Goal: Find specific page/section: Find specific page/section

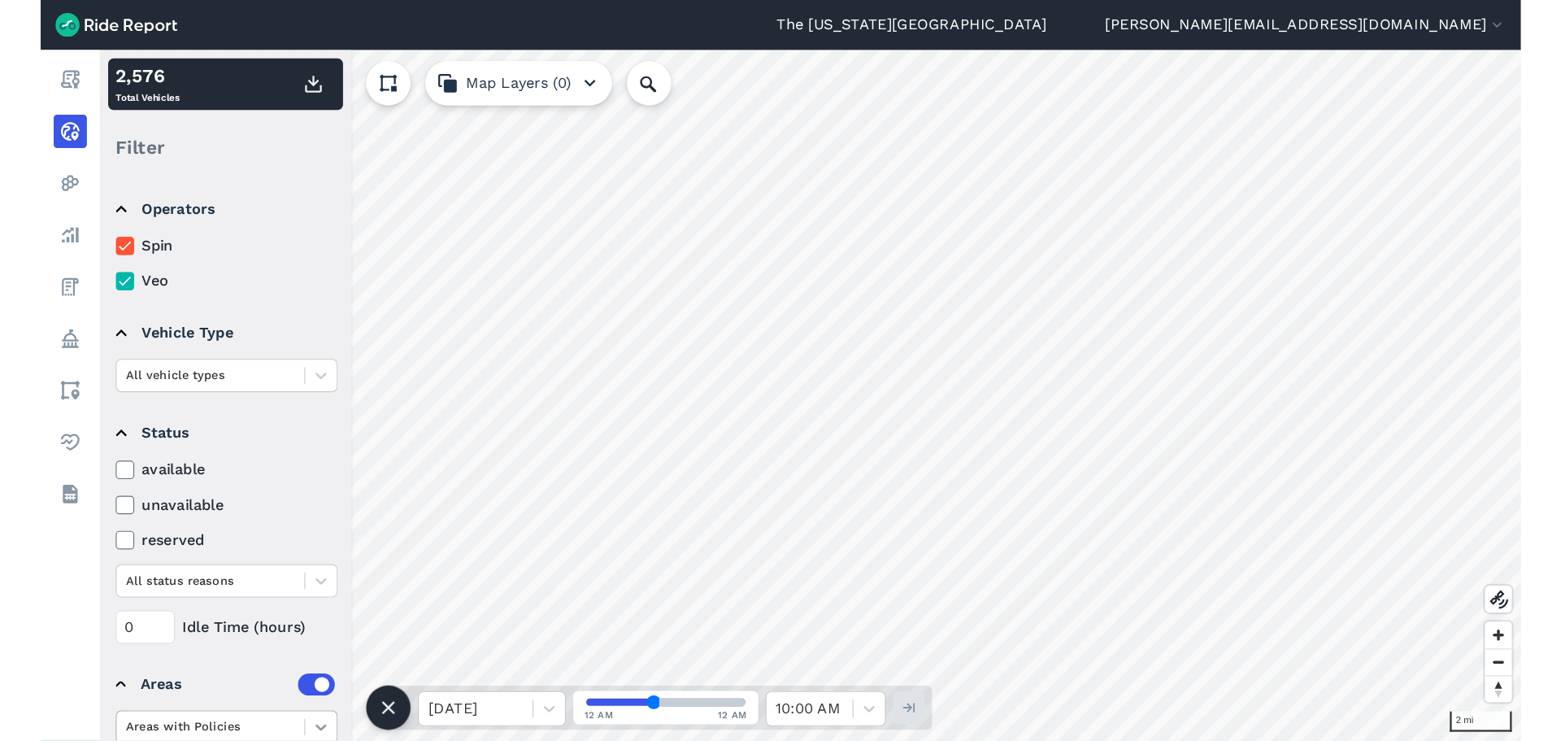
scroll to position [102, 0]
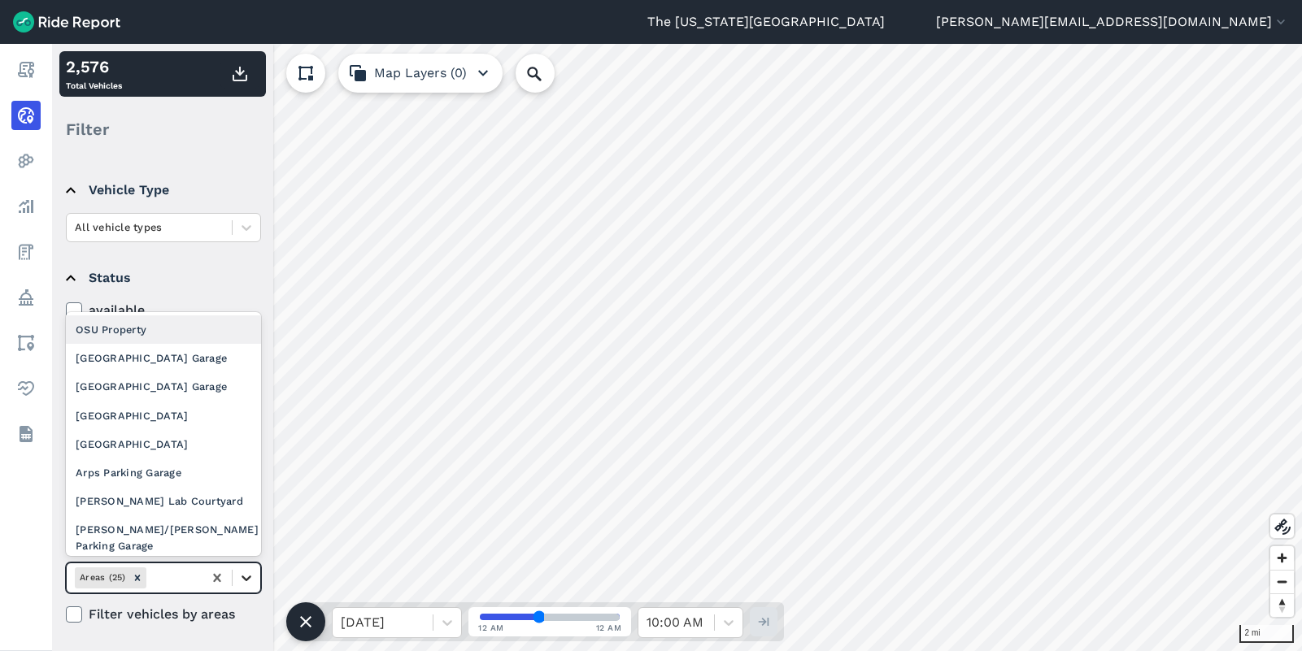
click at [255, 579] on div at bounding box center [247, 578] width 28 height 28
click at [163, 365] on div "11th Ave Parking Garage" at bounding box center [163, 358] width 195 height 28
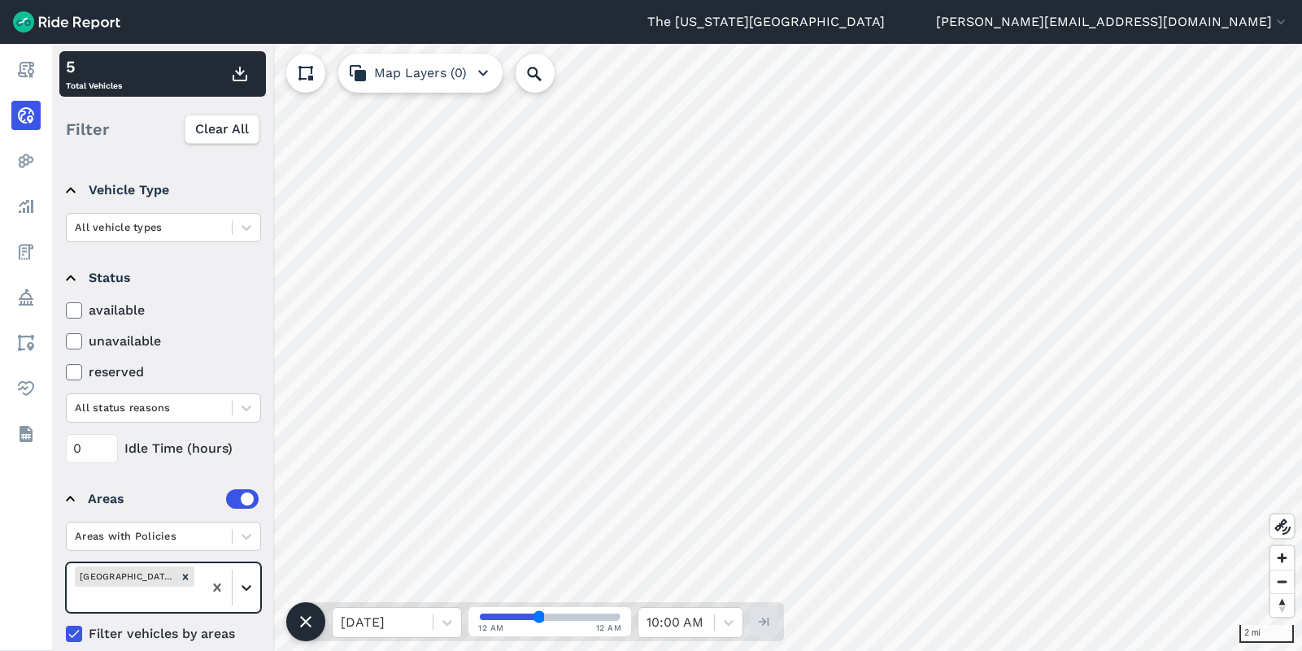
click at [250, 598] on div at bounding box center [247, 588] width 28 height 28
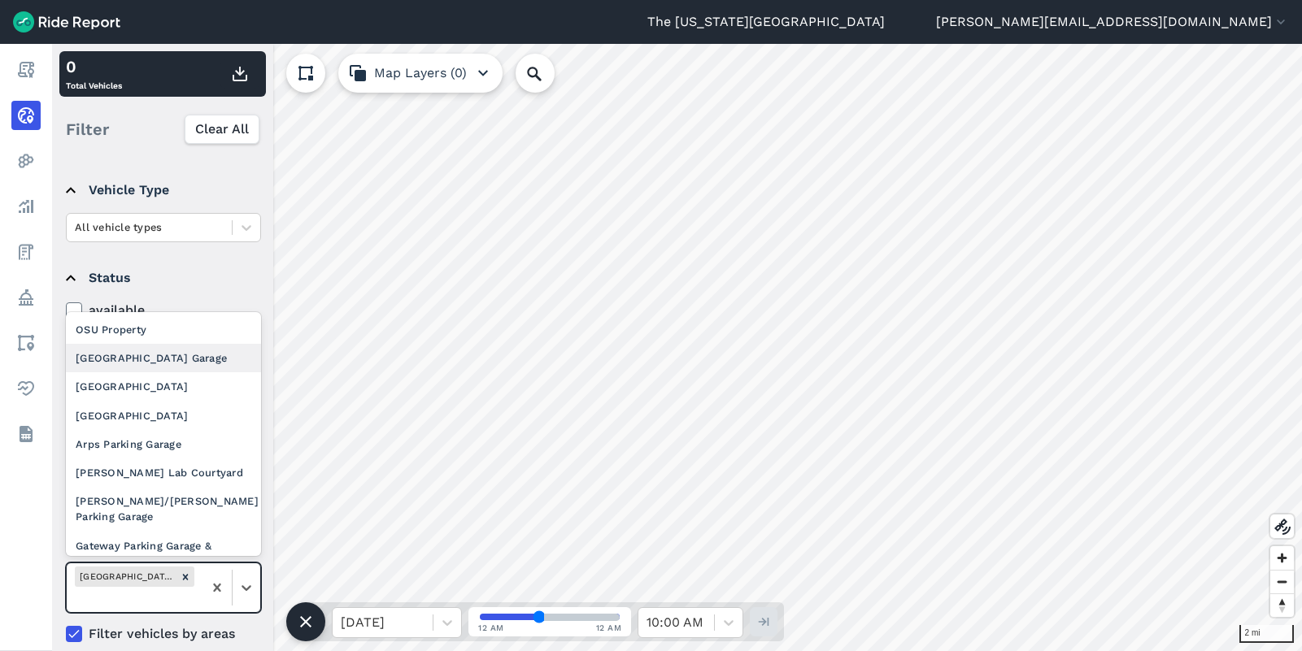
click at [168, 366] on div "12th Ave Parking Garage" at bounding box center [163, 358] width 195 height 28
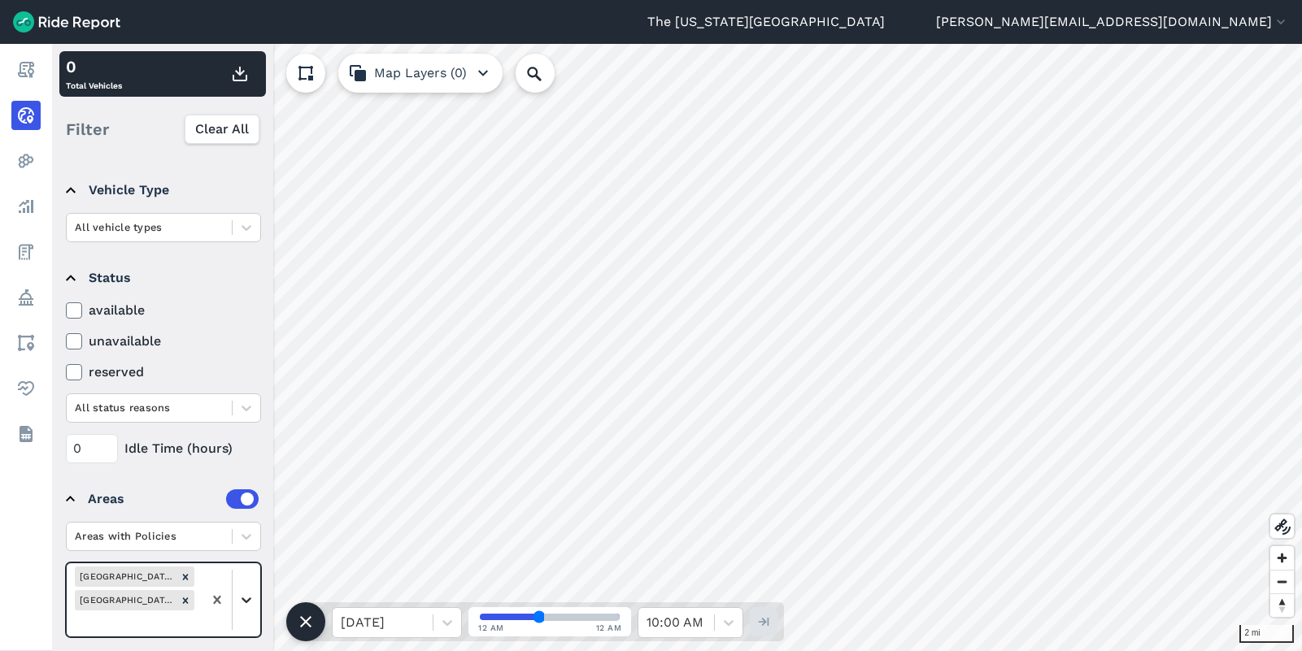
click at [243, 597] on icon at bounding box center [246, 600] width 16 height 16
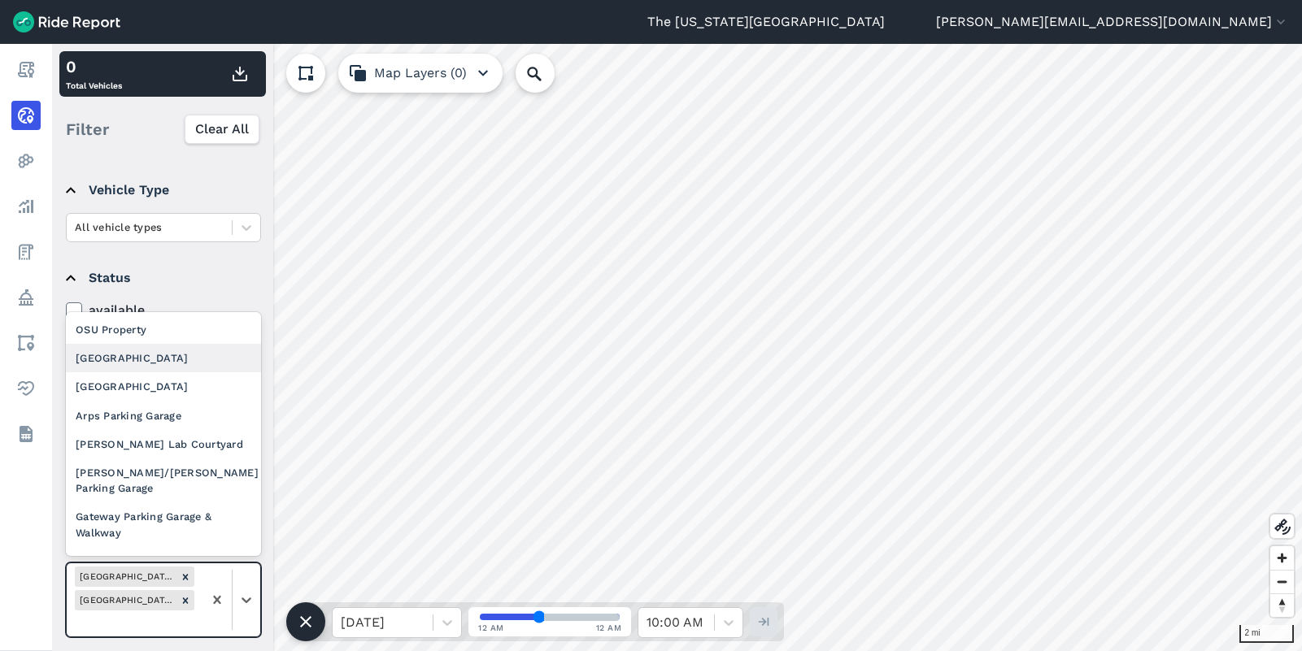
click at [183, 360] on div "9th Ave East Parking Garage" at bounding box center [163, 358] width 195 height 28
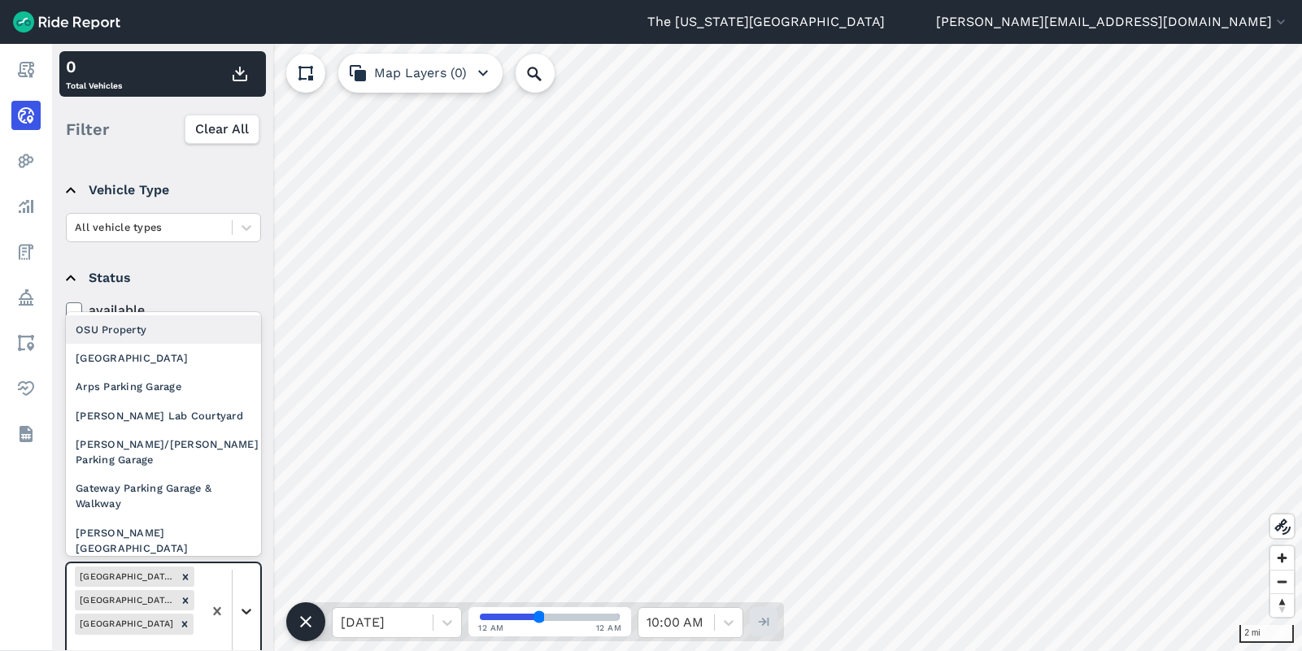
click at [248, 606] on icon at bounding box center [246, 611] width 16 height 16
click at [174, 358] on div "9th Ave West Parking Garage" at bounding box center [163, 358] width 195 height 28
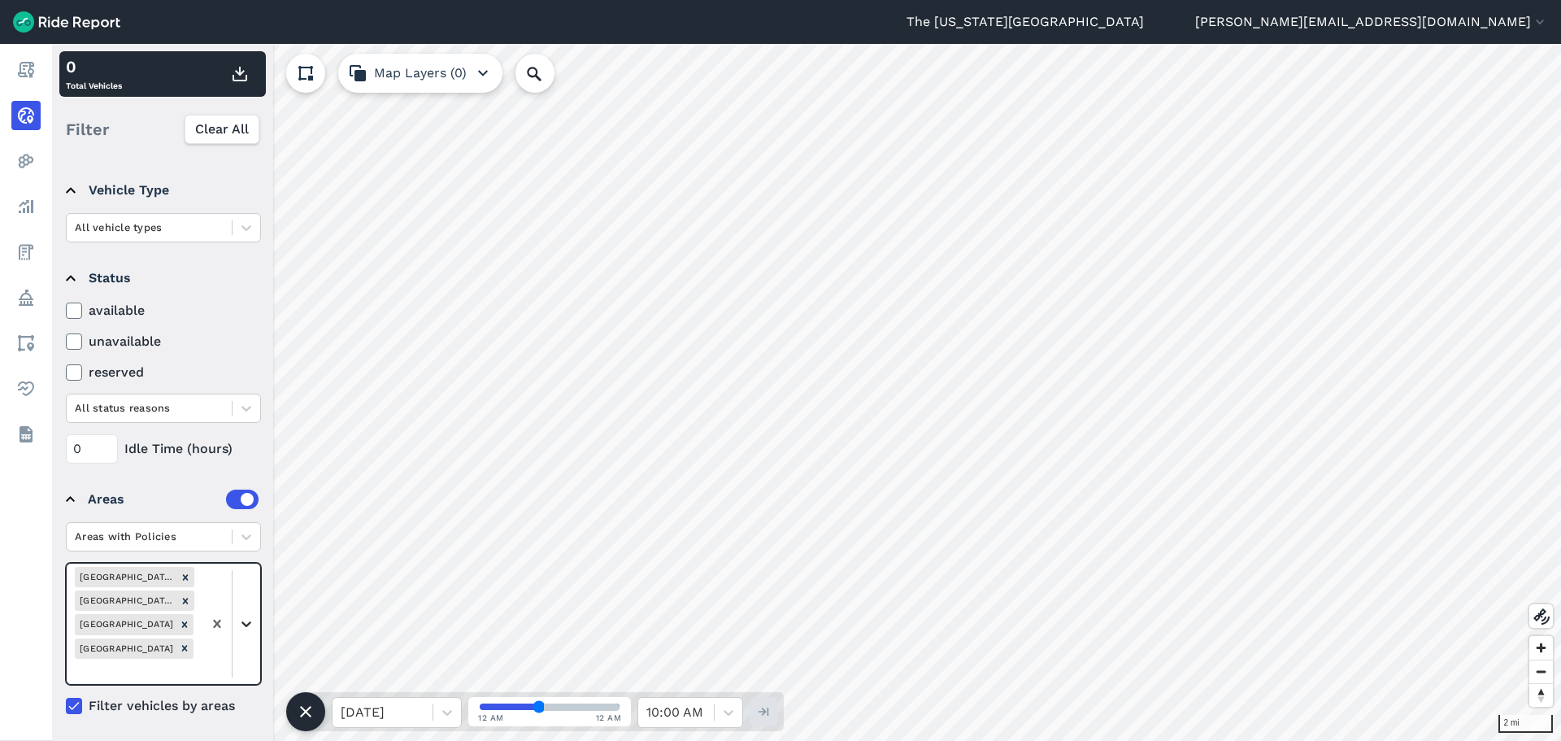
click at [247, 625] on icon at bounding box center [247, 624] width 10 height 6
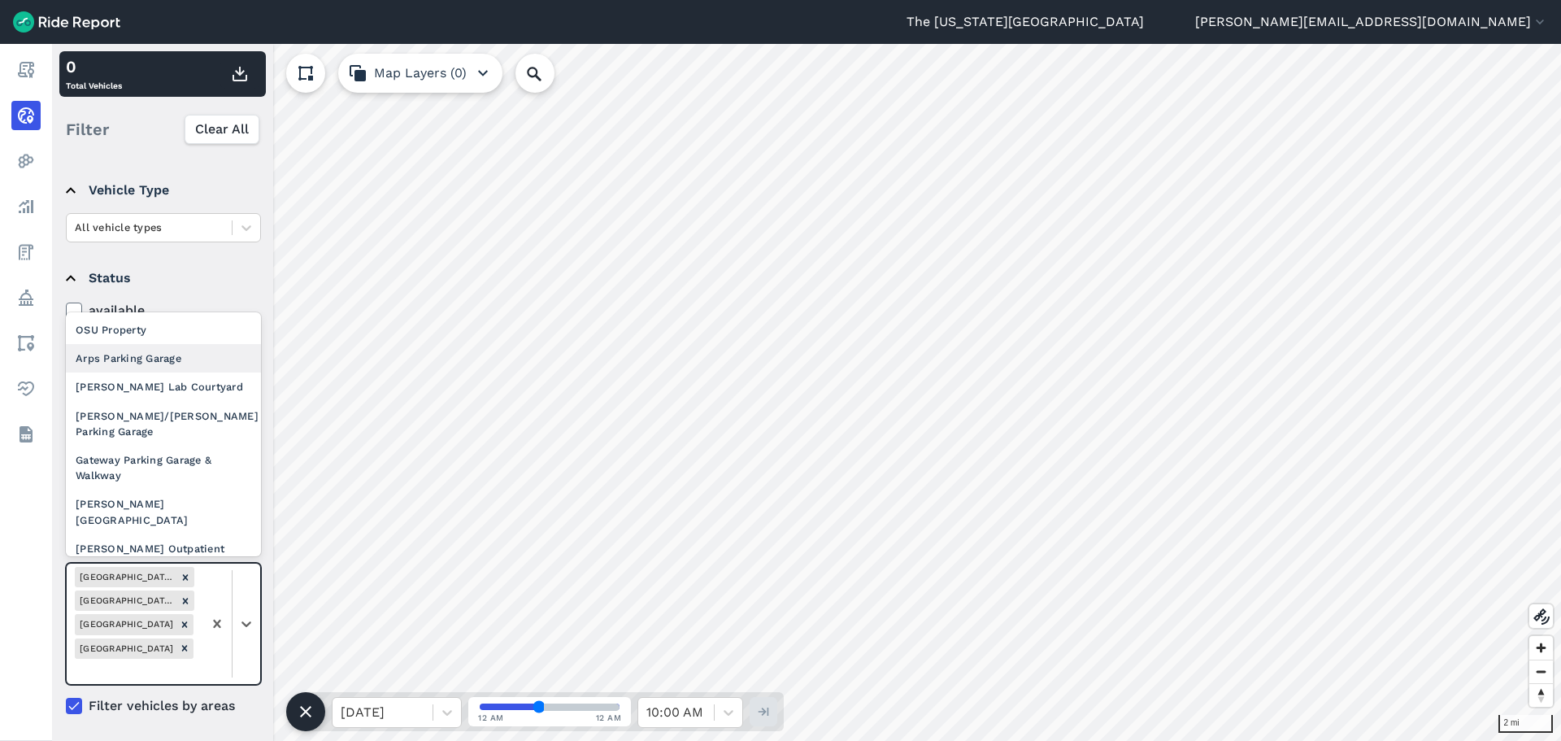
click at [166, 359] on div "Arps Parking Garage" at bounding box center [163, 358] width 195 height 28
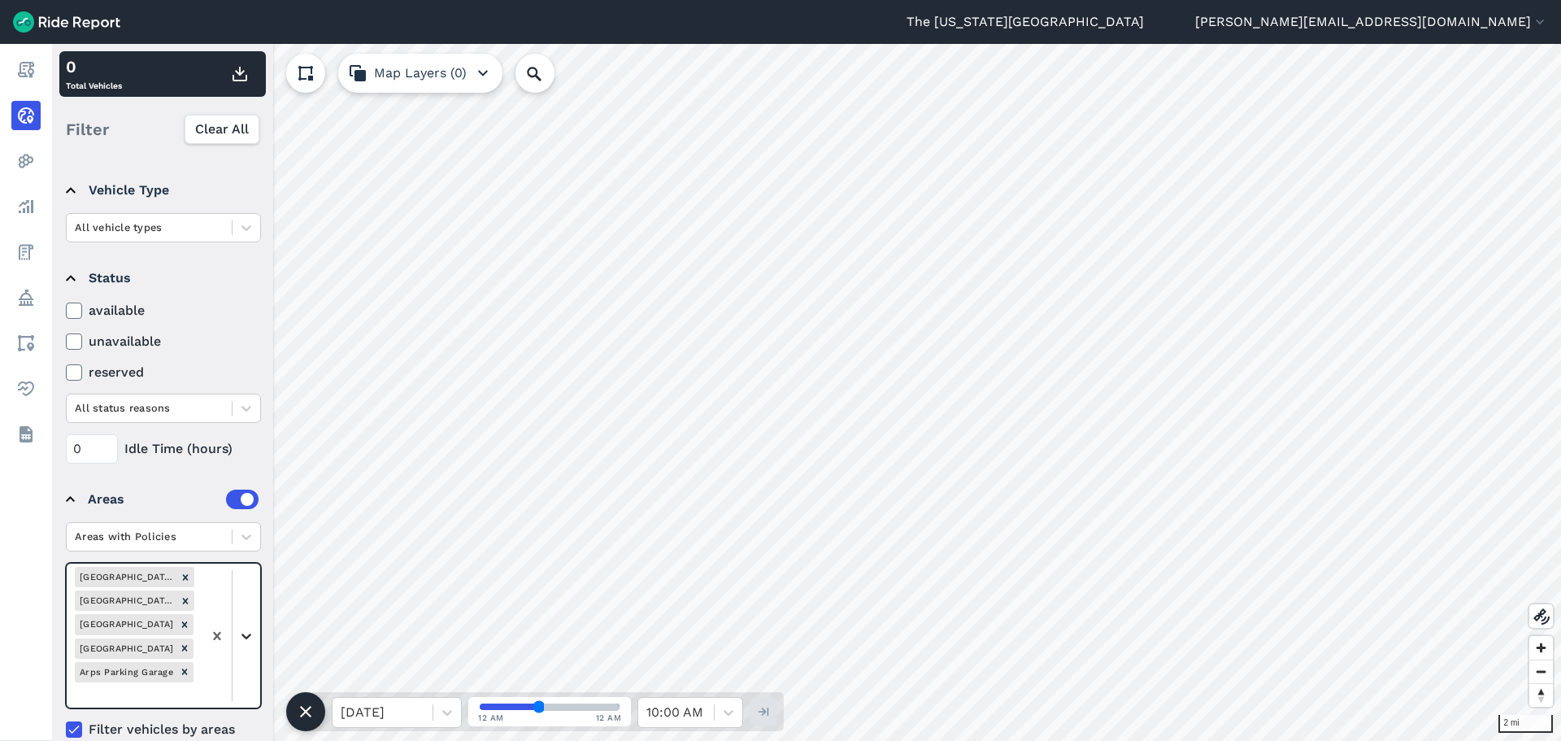
click at [246, 622] on div at bounding box center [247, 636] width 28 height 28
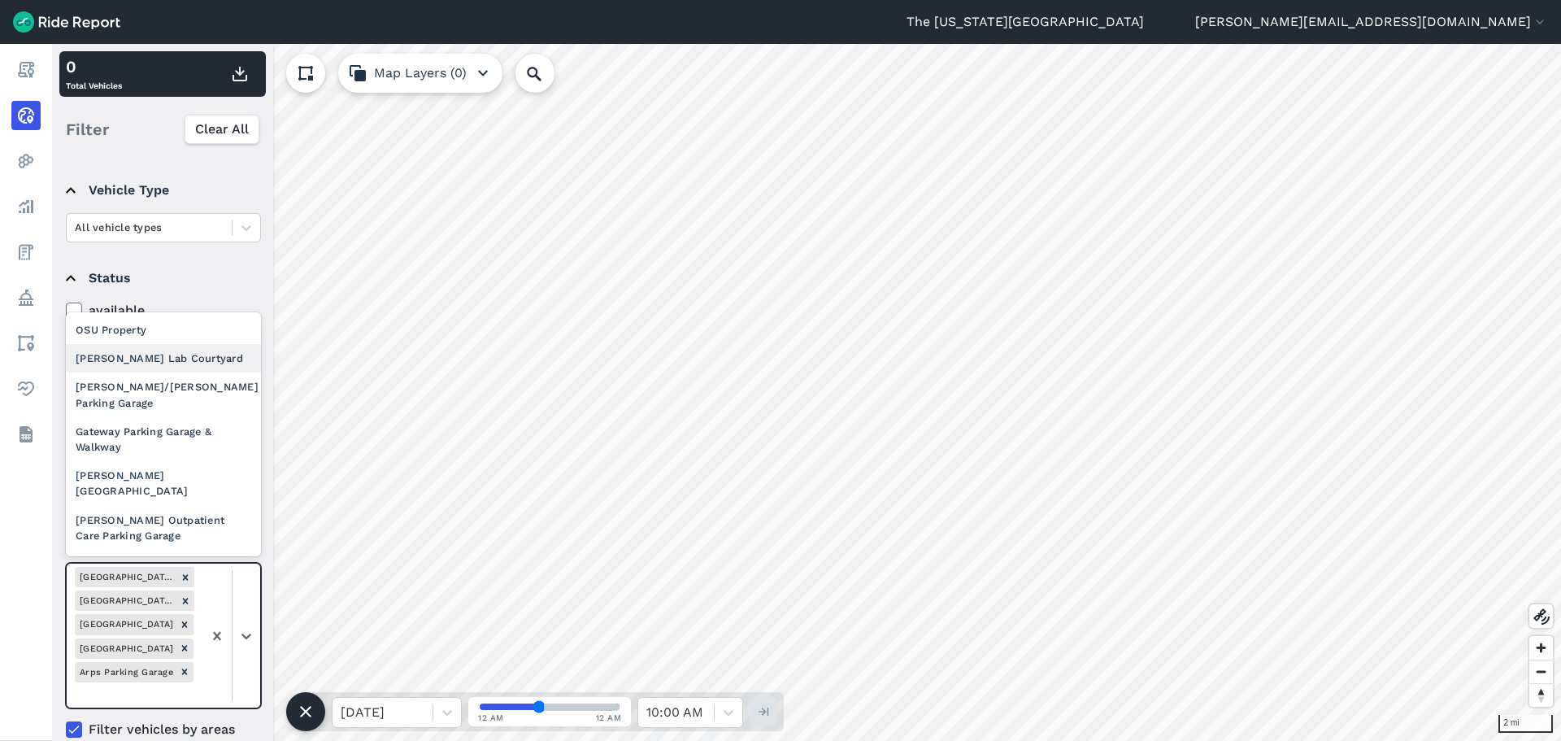
click at [176, 367] on div "Celeste Lab Courtyard" at bounding box center [163, 358] width 195 height 28
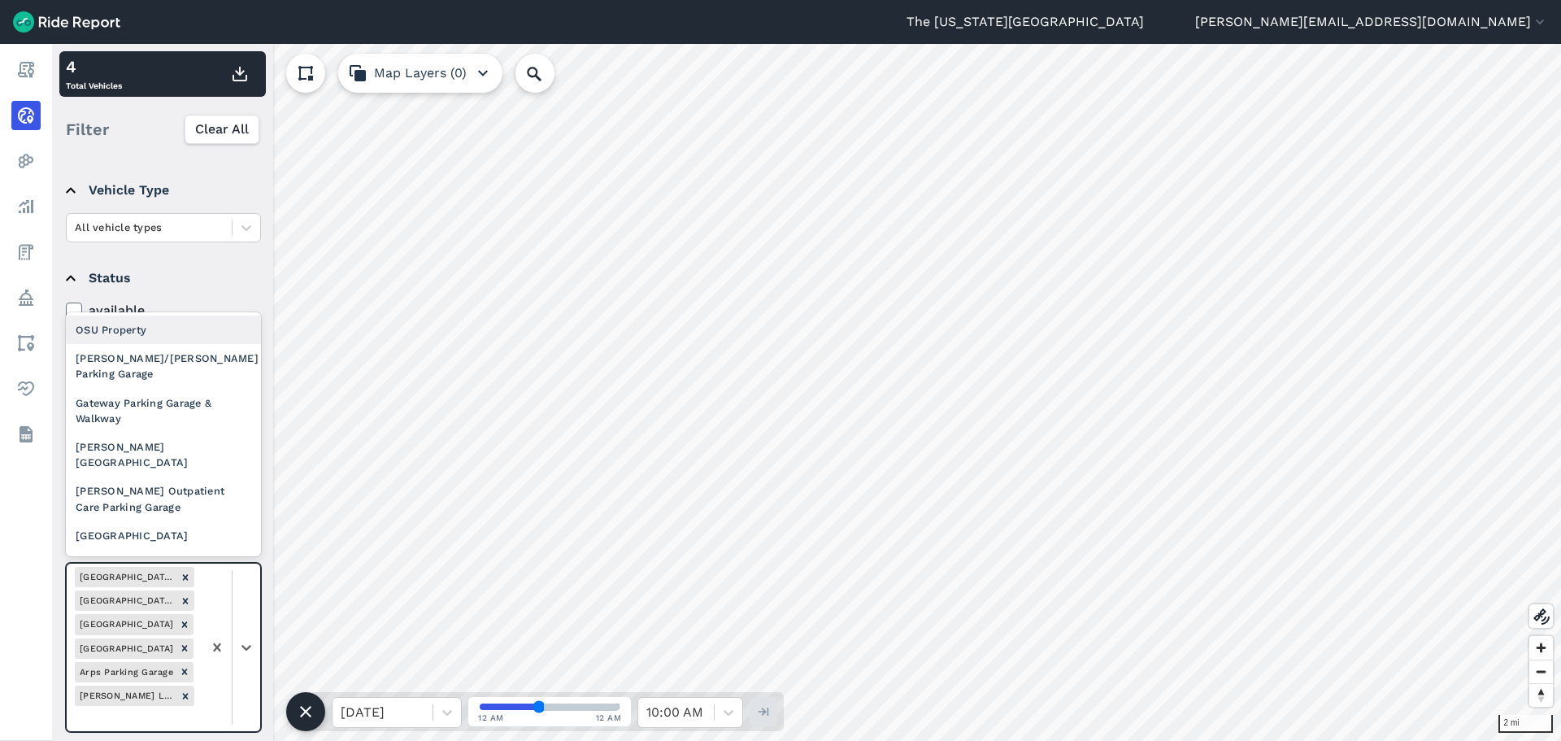
drag, startPoint x: 245, startPoint y: 610, endPoint x: 216, endPoint y: 494, distance: 118.9
click at [246, 608] on div at bounding box center [232, 648] width 58 height 168
click at [181, 367] on div "Dodd/Davis Parking Garage" at bounding box center [163, 366] width 195 height 44
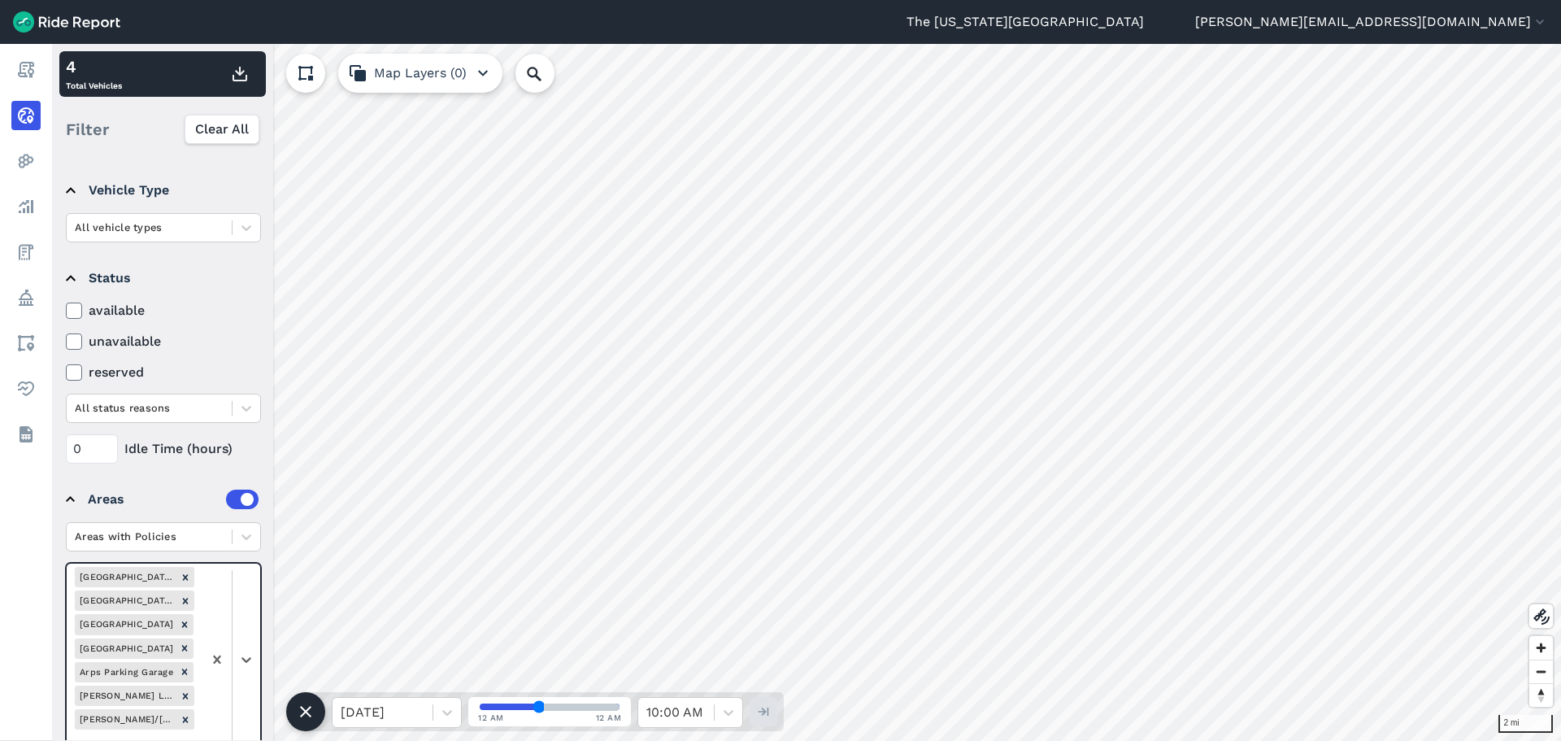
click at [244, 613] on div at bounding box center [232, 660] width 58 height 192
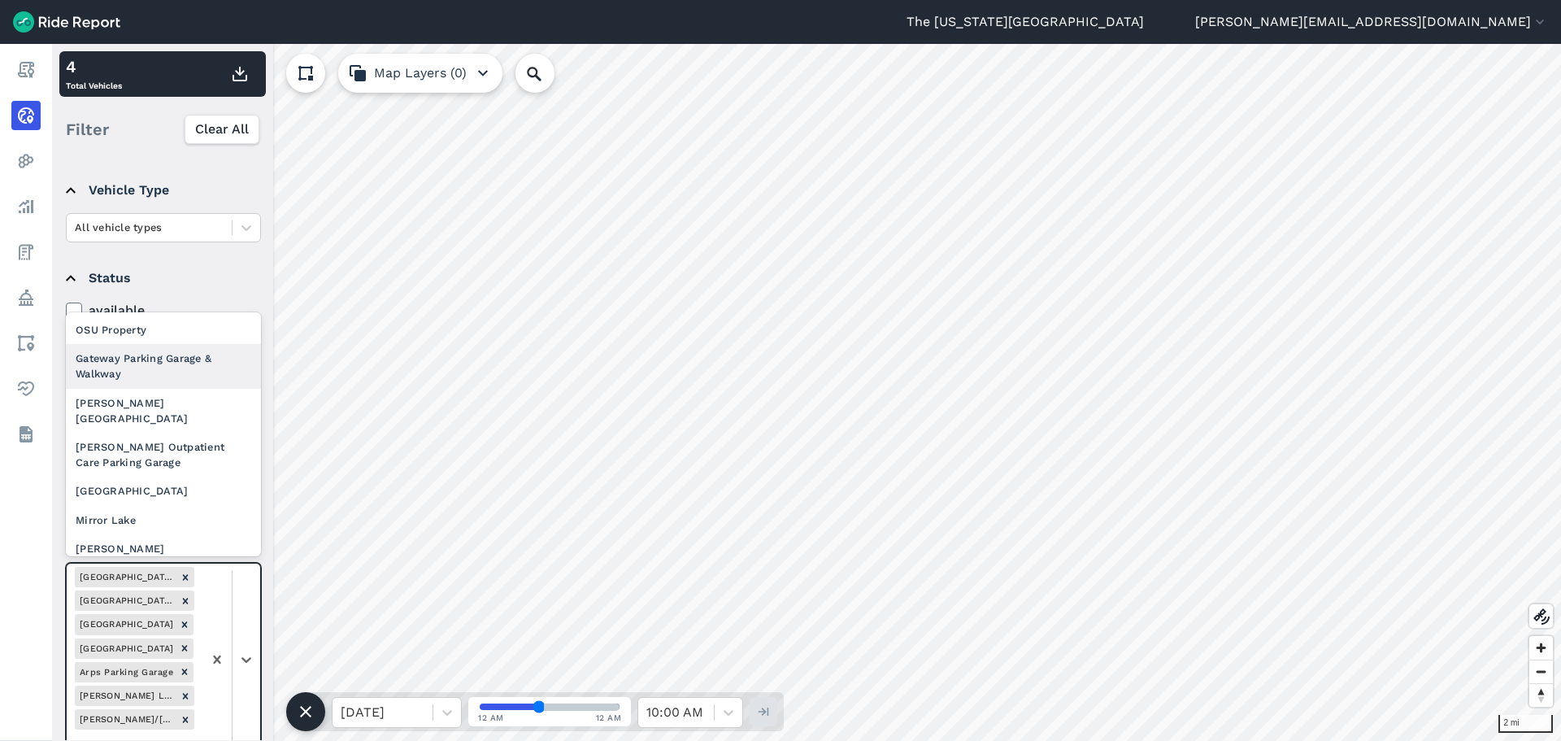
click at [189, 359] on div "Gateway Parking Garage & Walkway" at bounding box center [163, 366] width 195 height 44
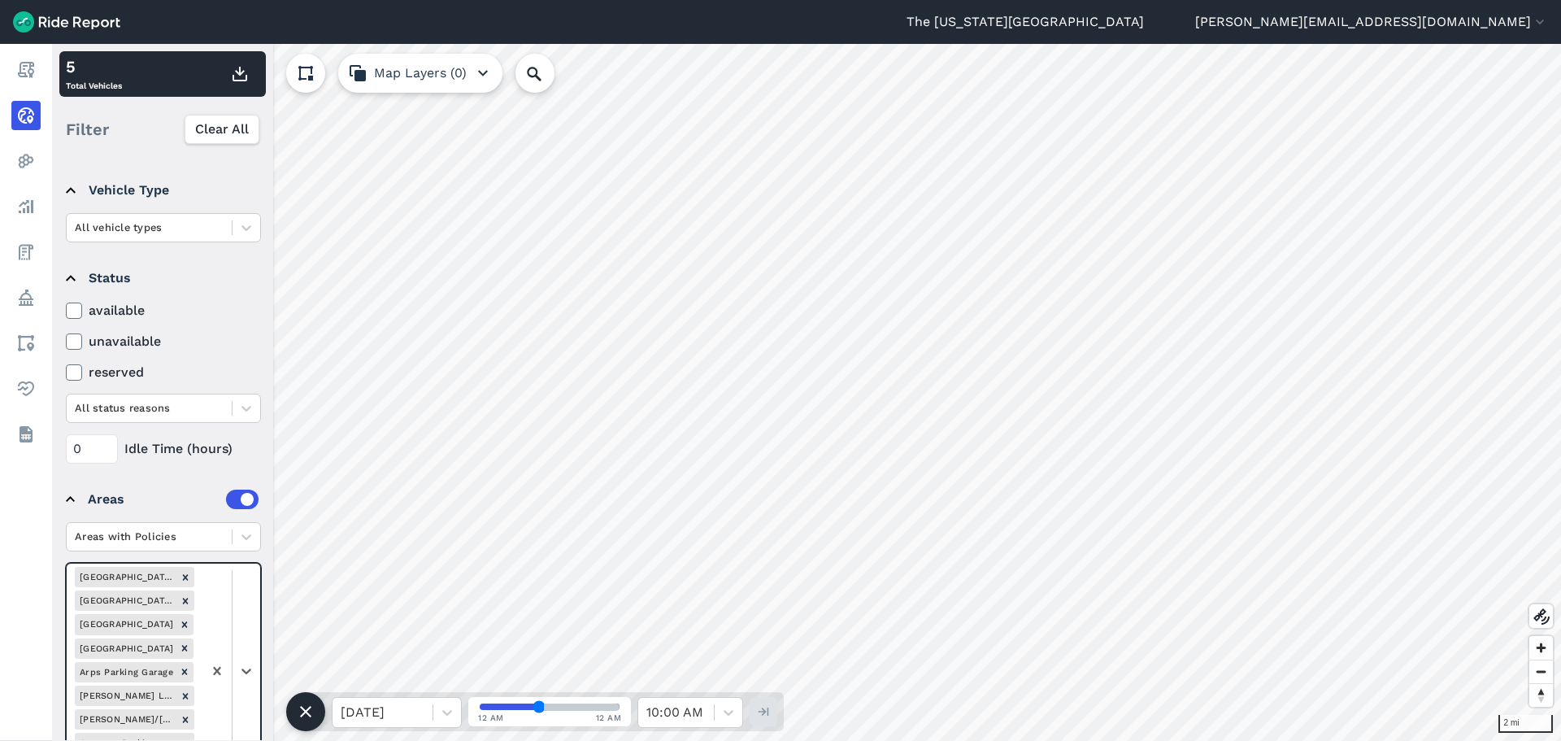
click at [242, 636] on div at bounding box center [232, 672] width 58 height 216
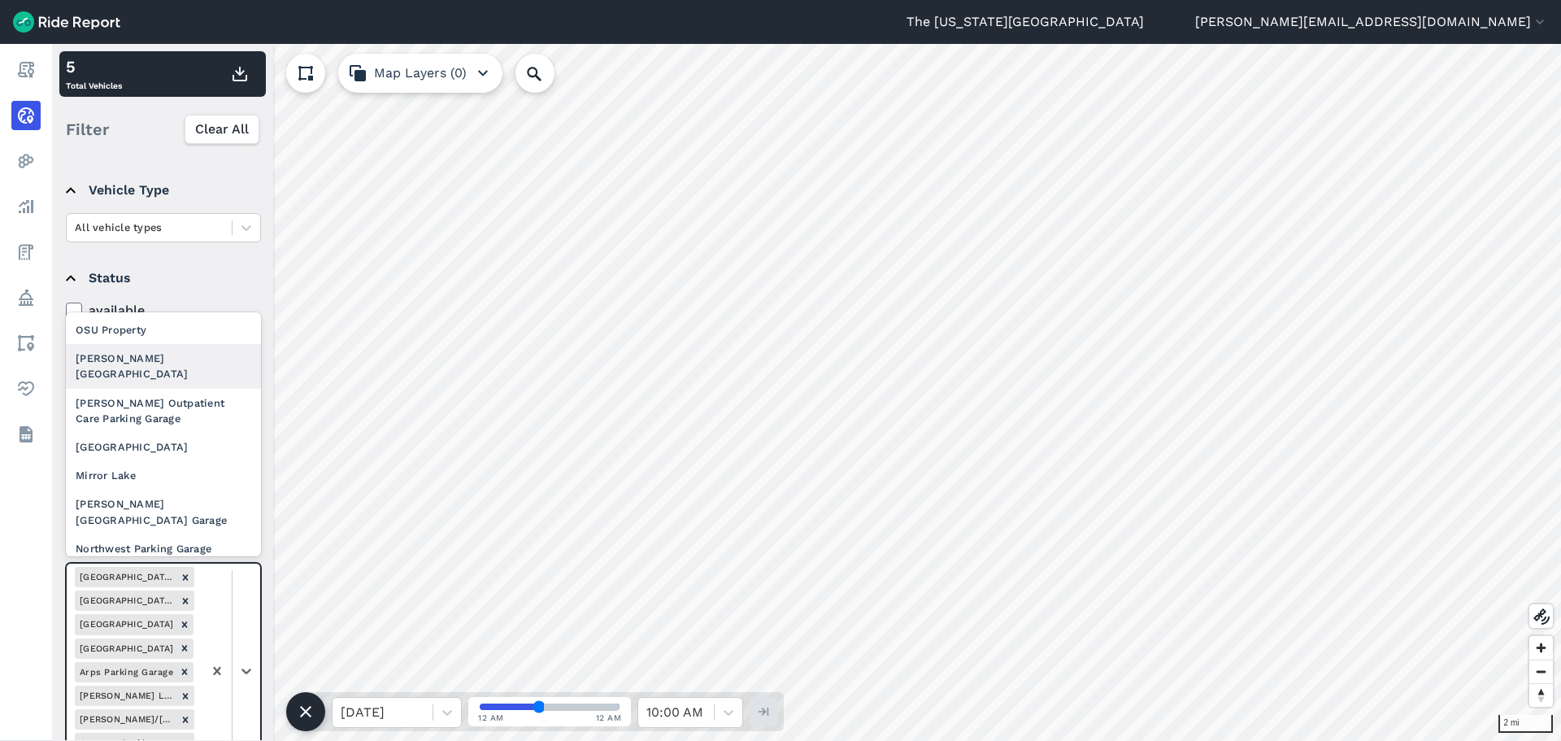
click at [182, 362] on div "Hamilton Hall Courtyard" at bounding box center [163, 366] width 195 height 44
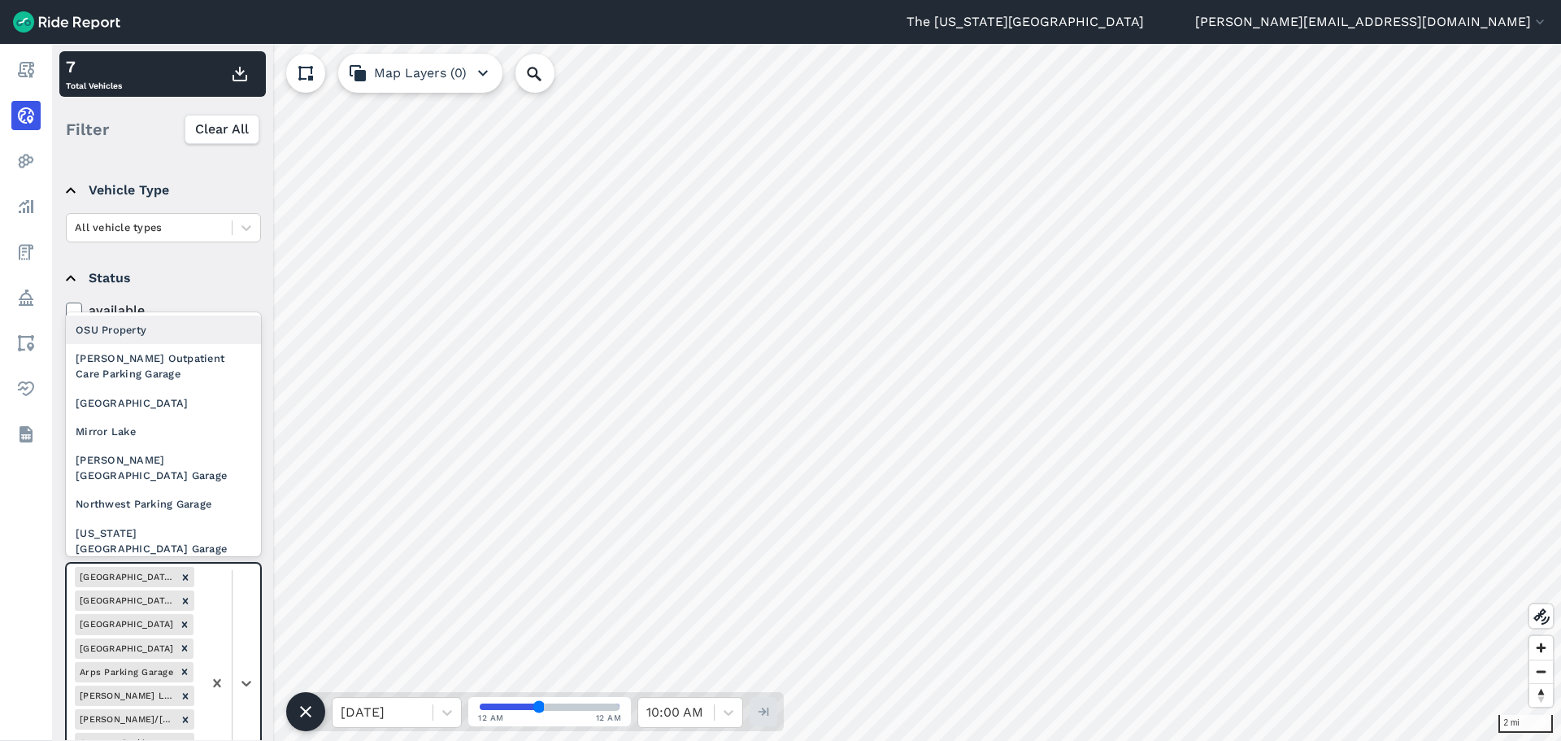
drag, startPoint x: 246, startPoint y: 652, endPoint x: 235, endPoint y: 535, distance: 117.6
click at [246, 651] on div at bounding box center [232, 683] width 58 height 239
click at [192, 357] on div "James Outpatient Care Parking Garage" at bounding box center [163, 366] width 195 height 44
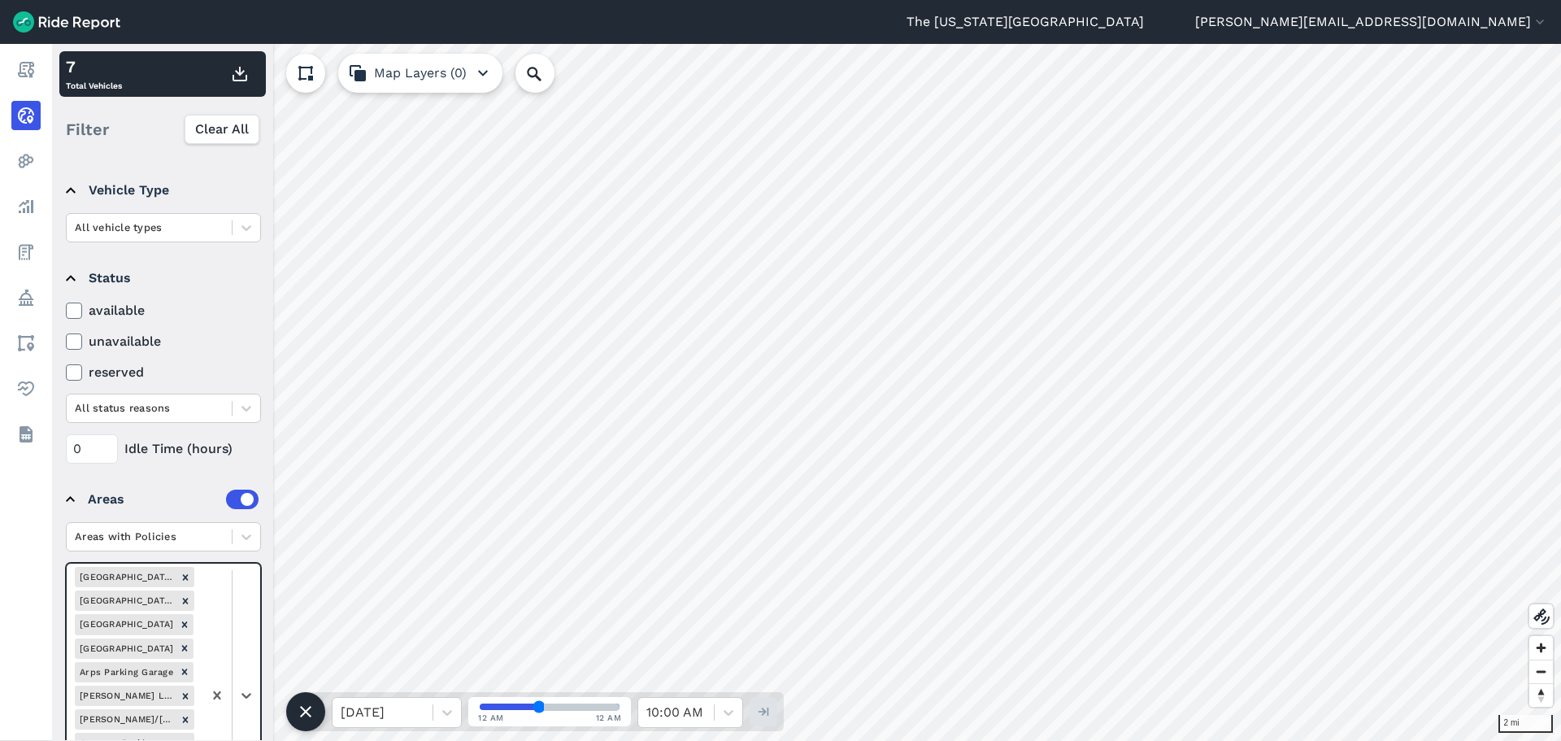
click at [246, 651] on div at bounding box center [232, 695] width 58 height 263
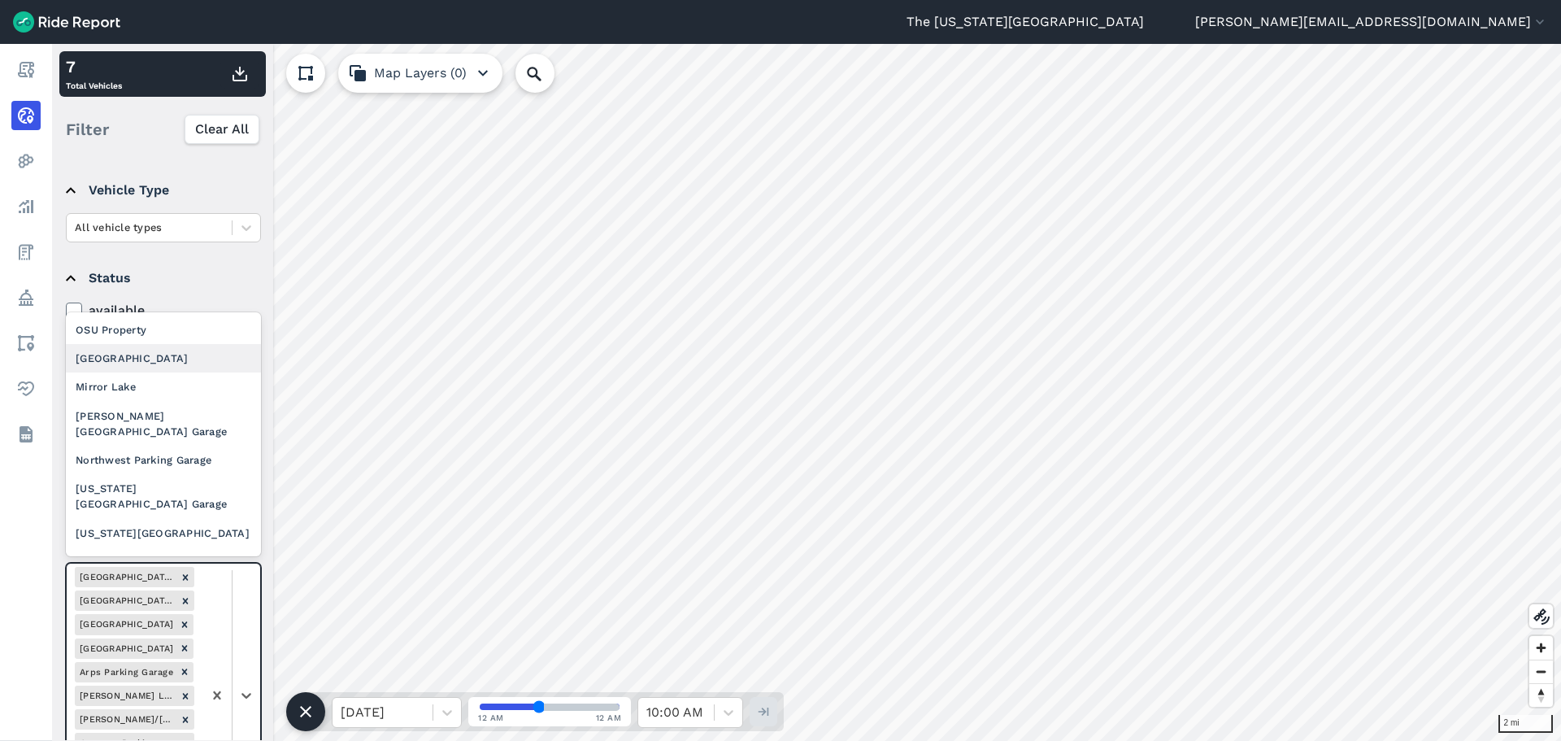
click at [189, 355] on div "Lane Ave Parking Garage" at bounding box center [163, 358] width 195 height 28
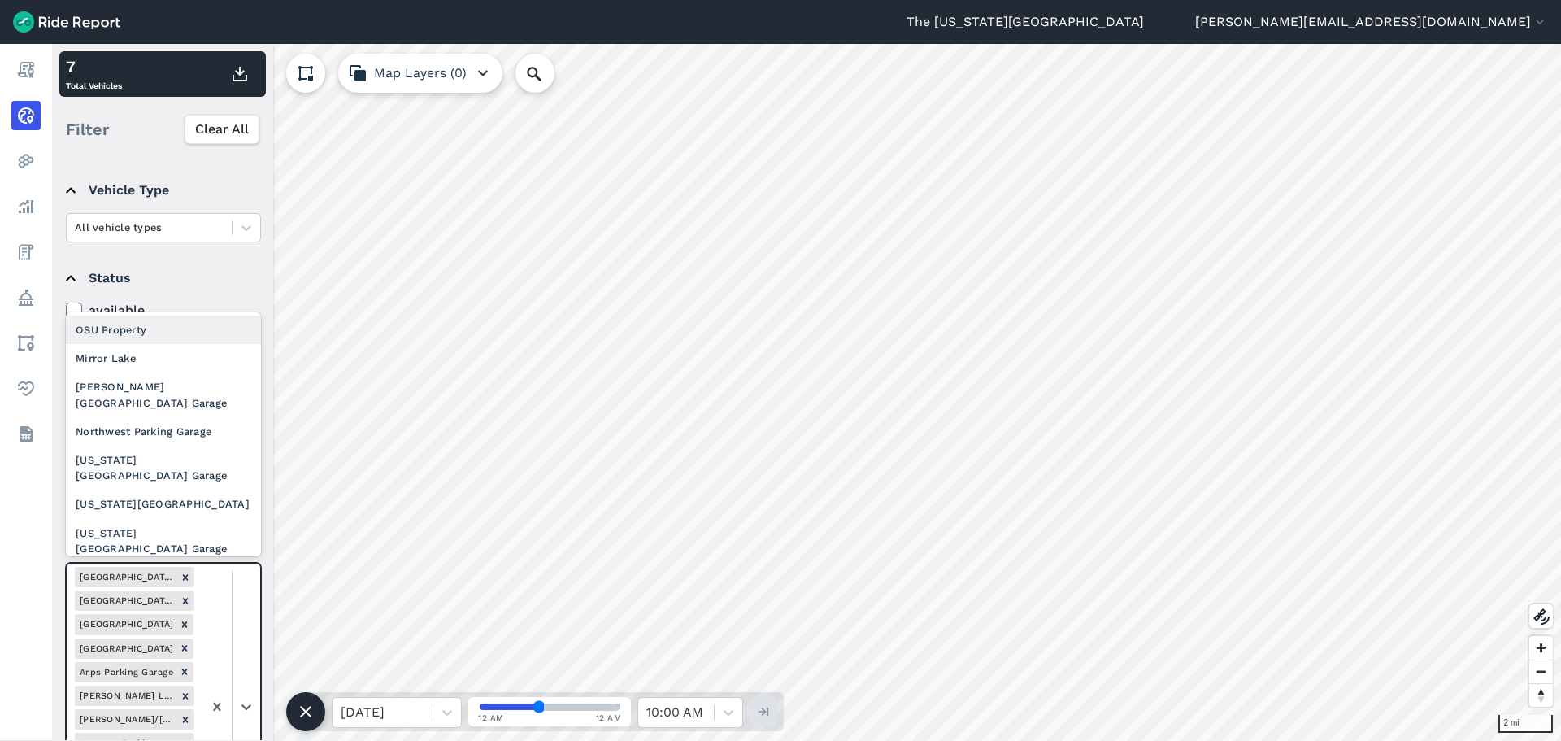
drag, startPoint x: 241, startPoint y: 604, endPoint x: 238, endPoint y: 497, distance: 107.4
click at [240, 605] on div at bounding box center [232, 707] width 58 height 286
click at [180, 355] on div "Mirror Lake" at bounding box center [163, 358] width 195 height 28
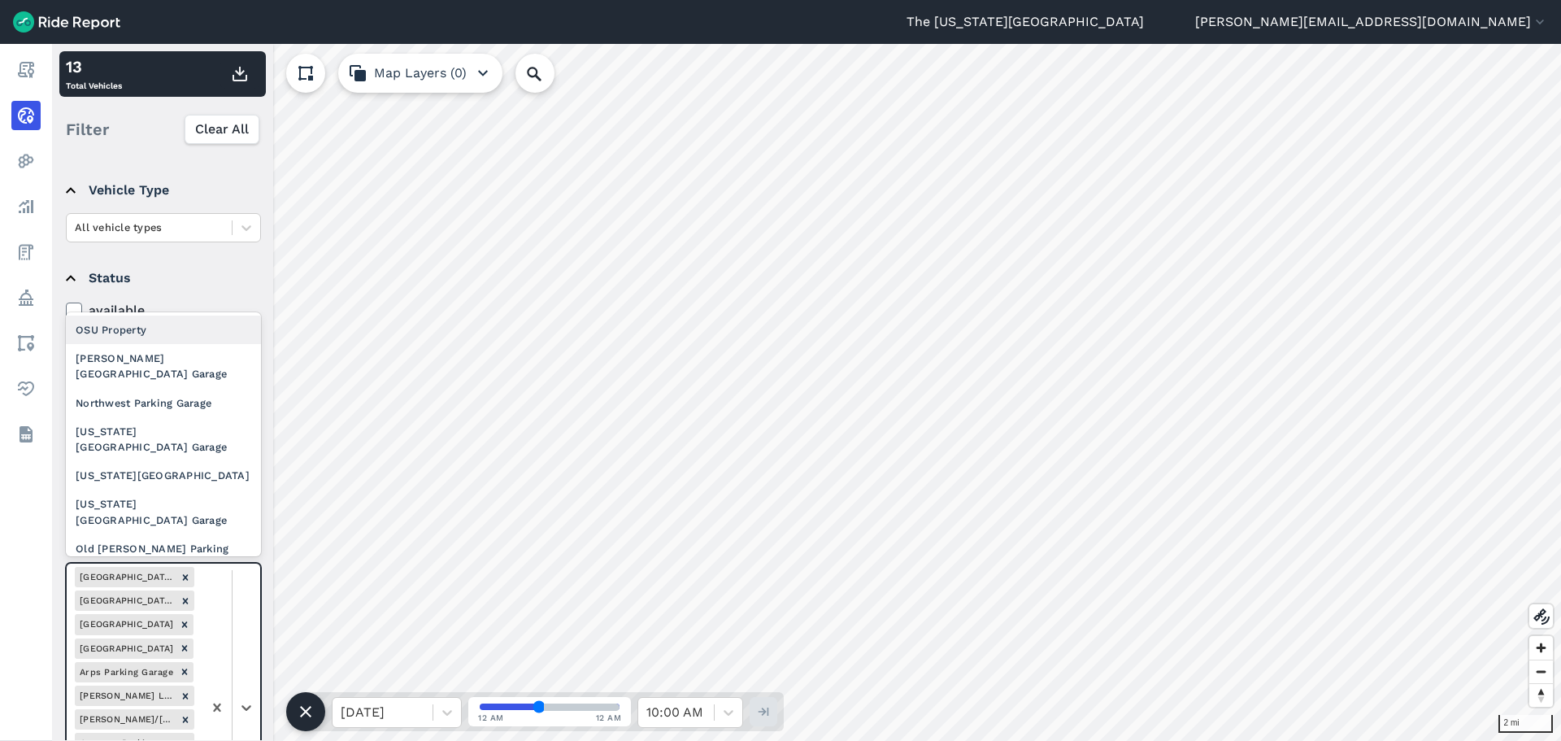
click at [247, 651] on div at bounding box center [232, 708] width 58 height 288
click at [165, 356] on div "Neil Ave Parking Garage" at bounding box center [163, 366] width 195 height 44
drag, startPoint x: 250, startPoint y: 634, endPoint x: 233, endPoint y: 587, distance: 49.4
click at [250, 631] on div at bounding box center [232, 731] width 58 height 334
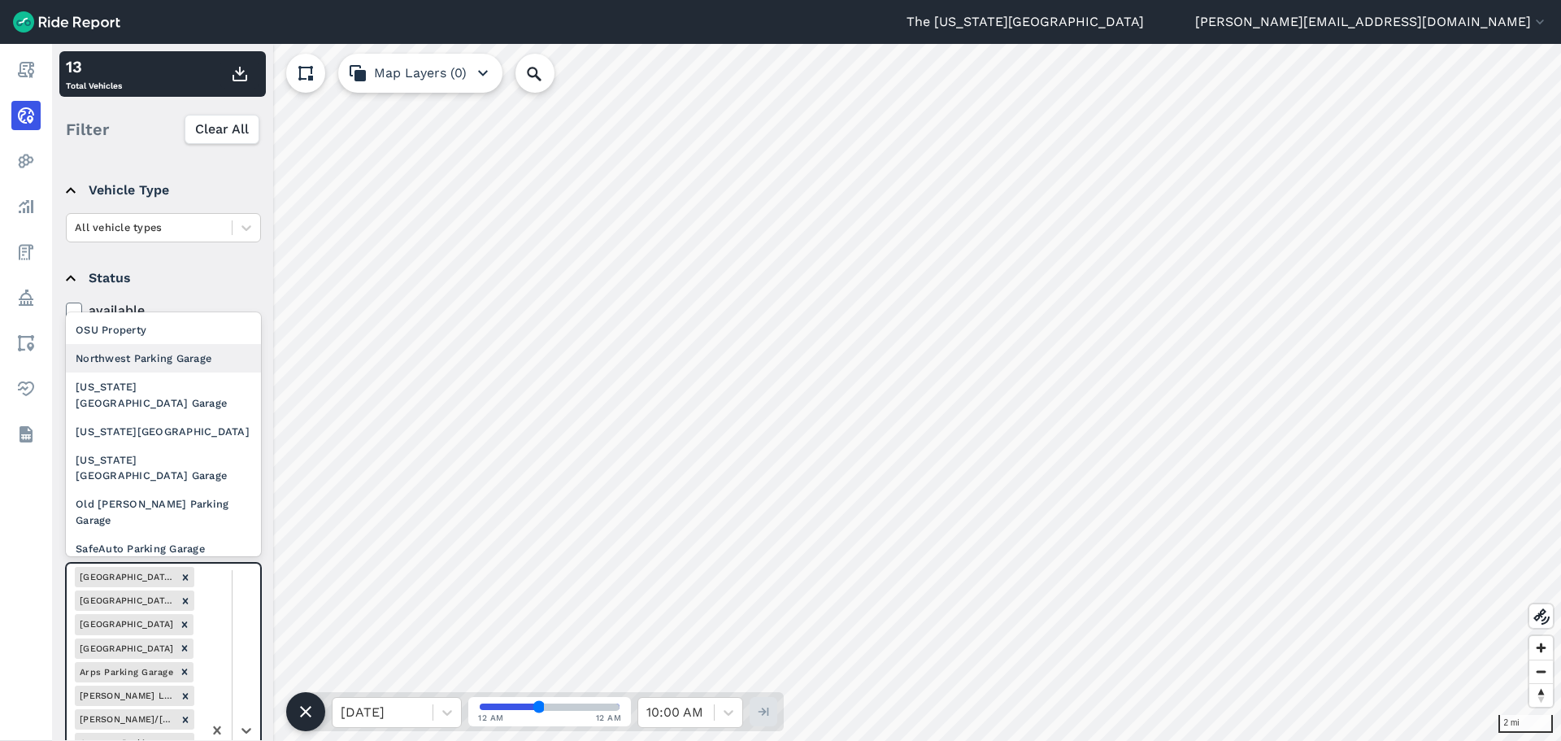
click at [164, 365] on div "Northwest Parking Garage" at bounding box center [163, 358] width 195 height 28
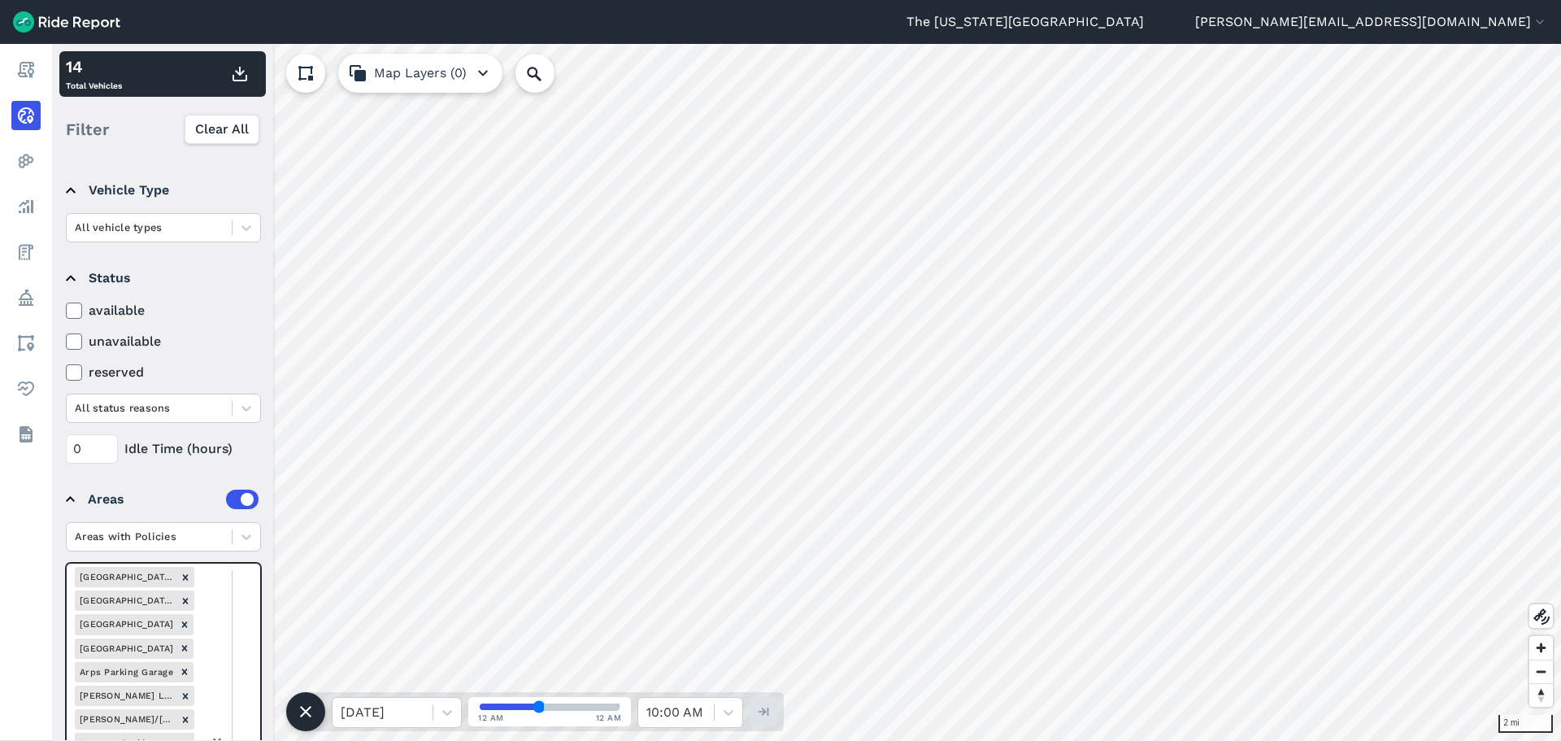
click at [237, 614] on div at bounding box center [232, 743] width 58 height 358
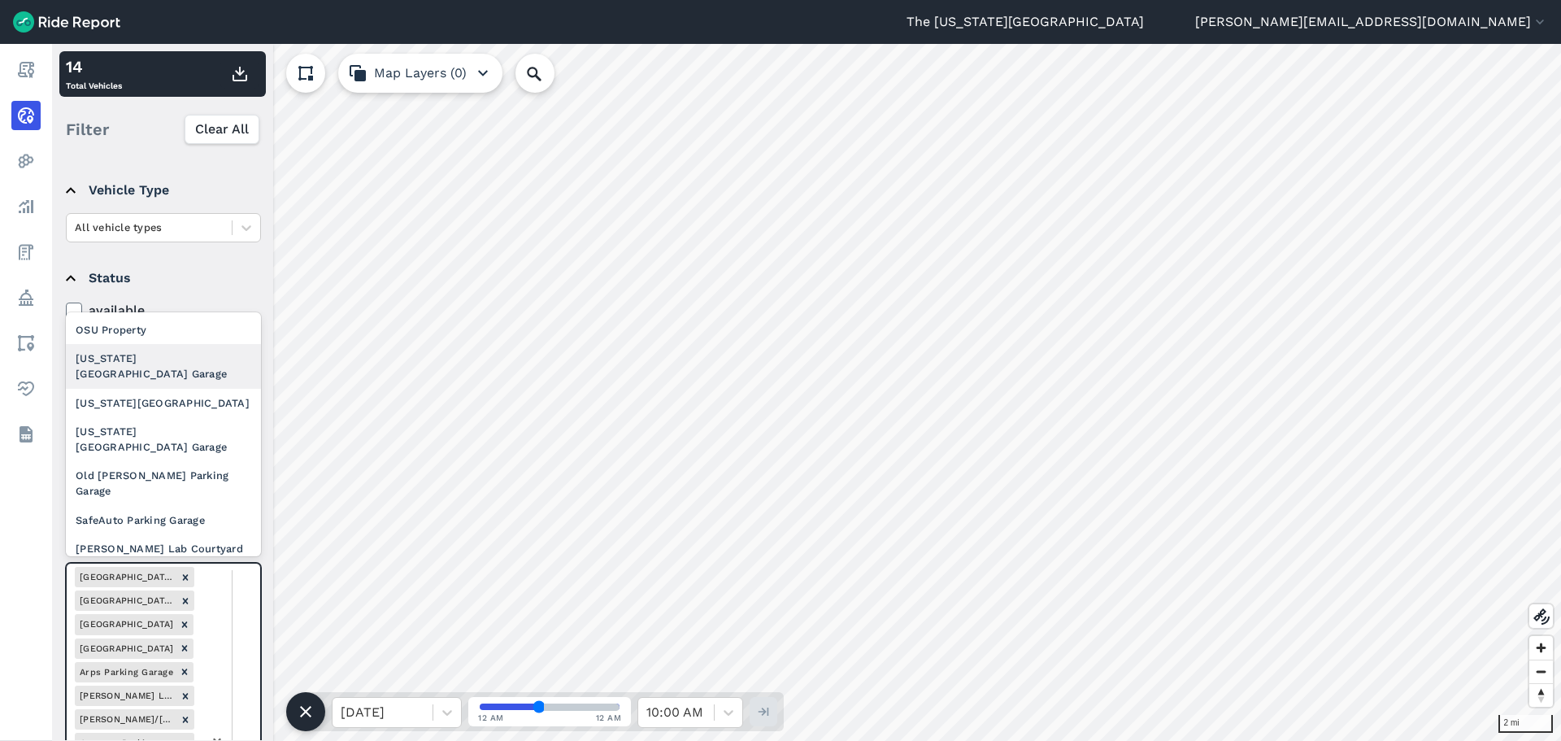
click at [176, 380] on div "Ohio Union North Parking Garage" at bounding box center [163, 366] width 195 height 44
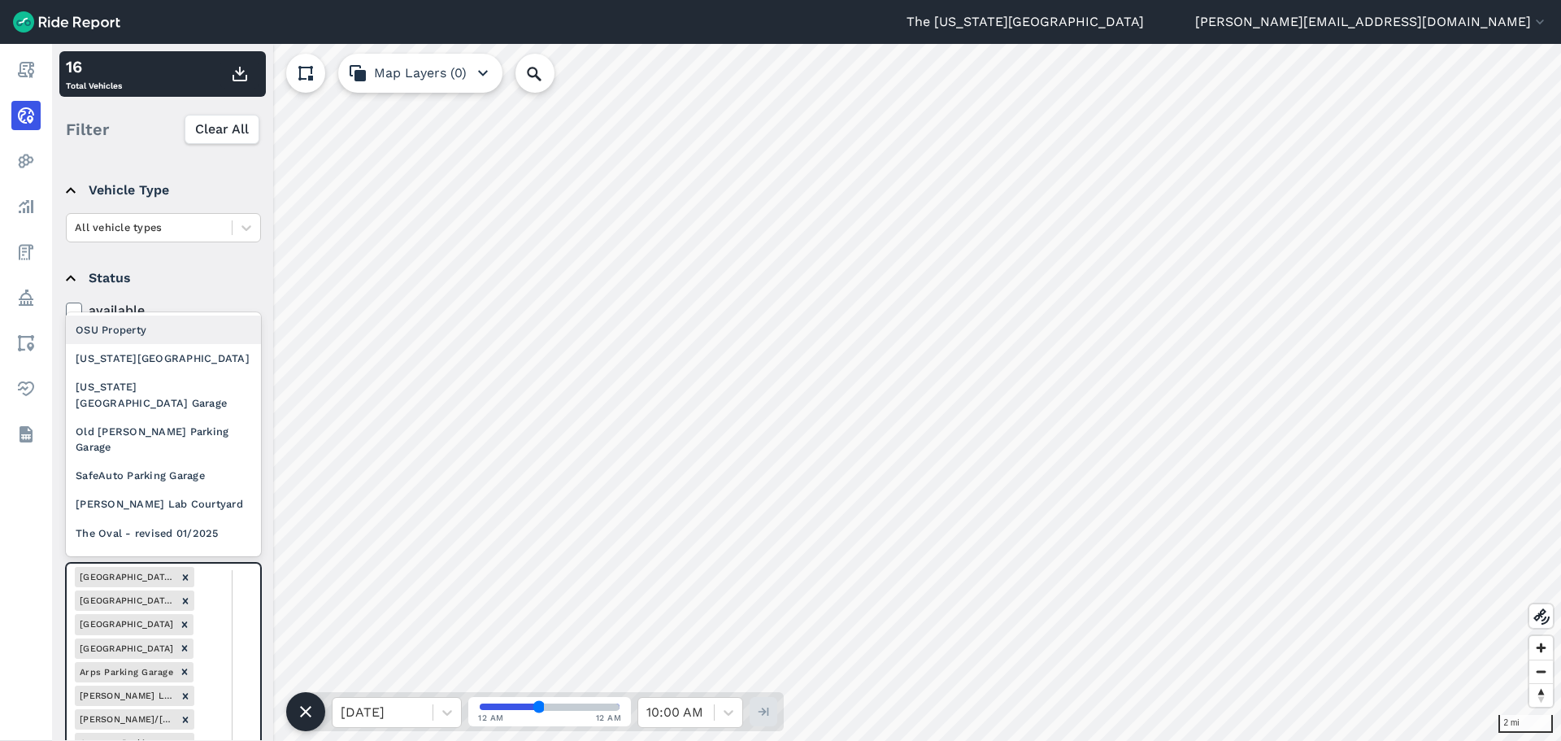
click at [246, 616] on div at bounding box center [232, 754] width 58 height 381
click at [174, 367] on div "Ohio Union Plaza" at bounding box center [163, 358] width 195 height 28
drag, startPoint x: 239, startPoint y: 612, endPoint x: 223, endPoint y: 519, distance: 94.1
click at [176, 371] on div "Ohio Union South Parking Garage" at bounding box center [163, 366] width 195 height 44
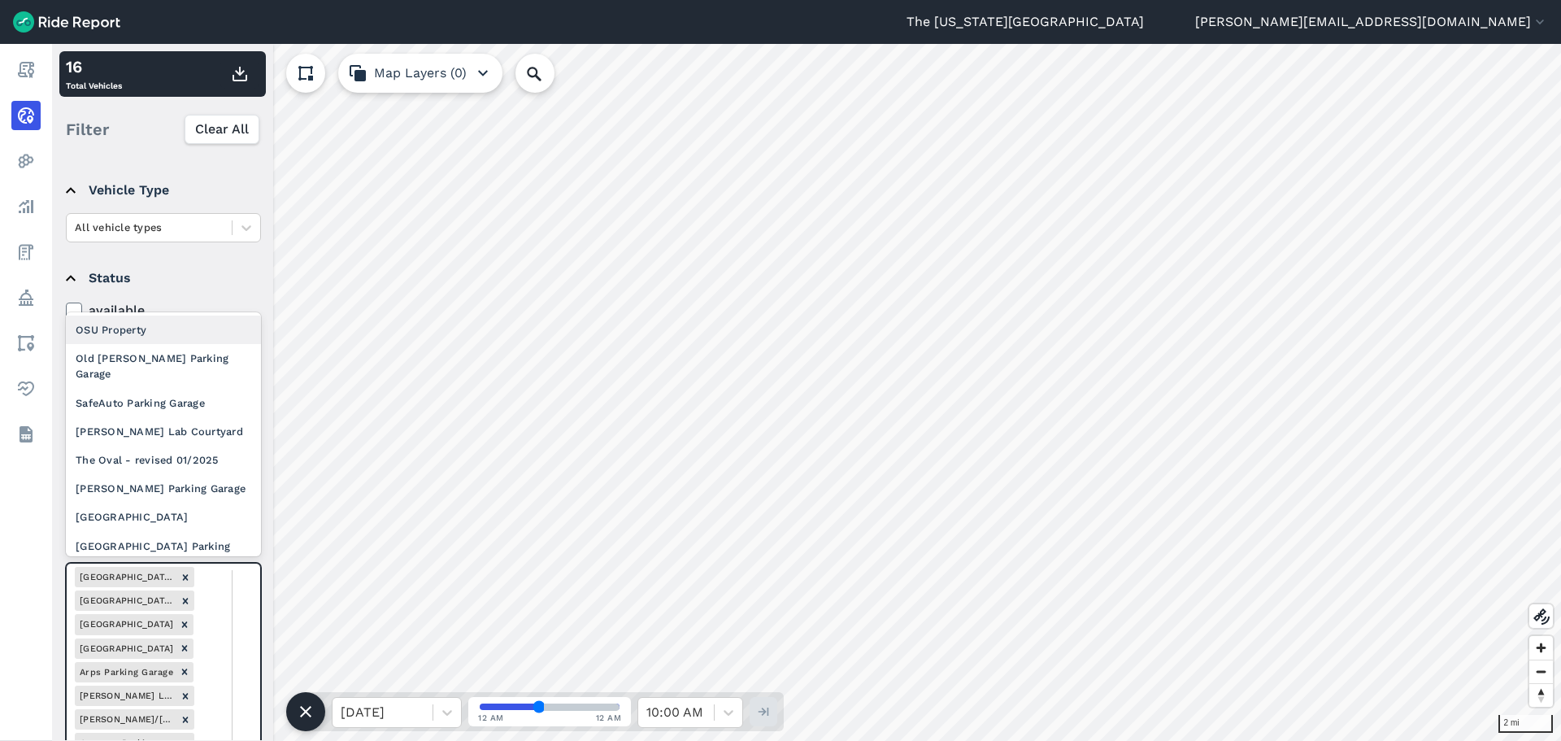
drag, startPoint x: 247, startPoint y: 645, endPoint x: 239, endPoint y: 586, distance: 59.1
click at [189, 364] on div "Old Cannon Parking Garage" at bounding box center [163, 366] width 195 height 44
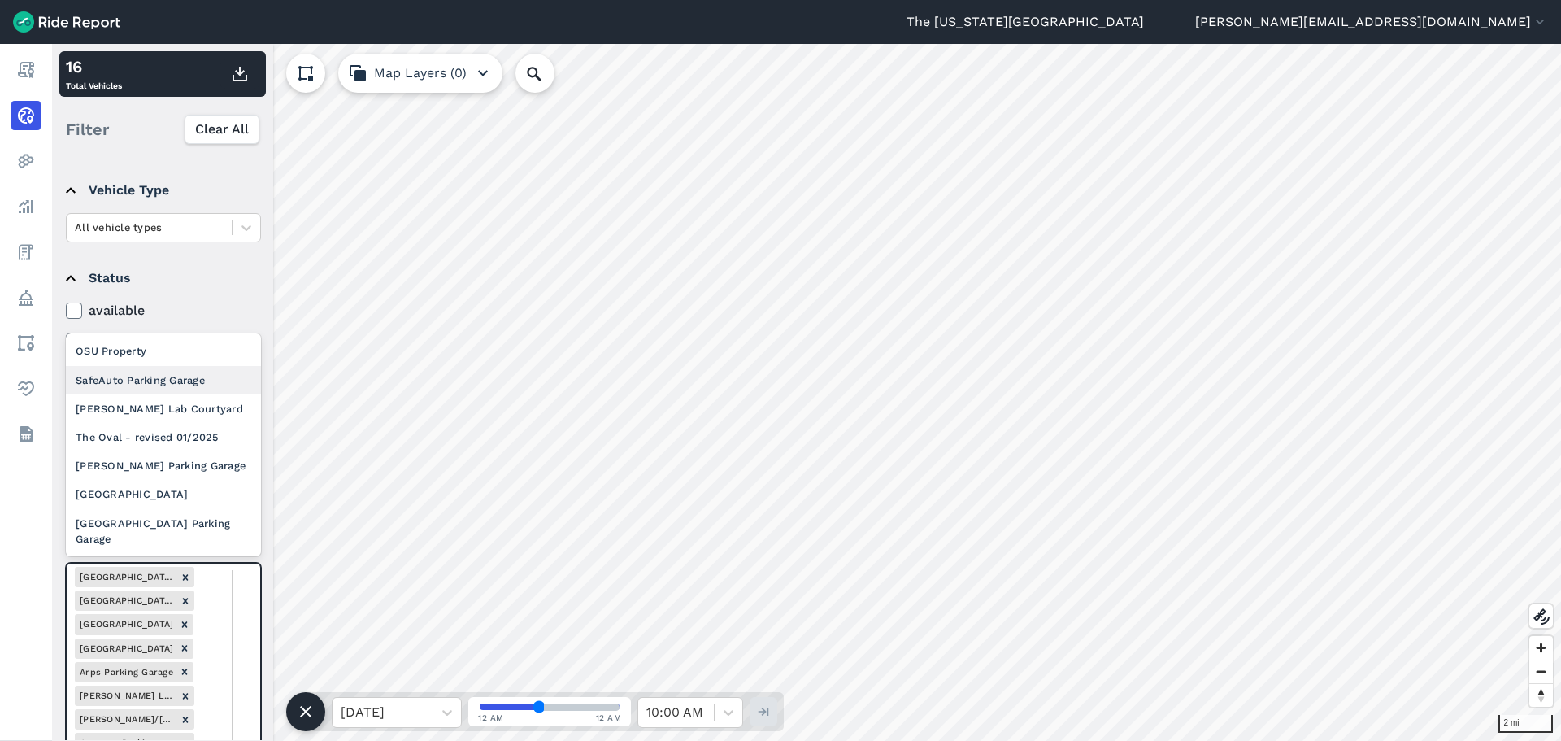
click at [166, 391] on div "SafeAuto Parking Garage" at bounding box center [163, 380] width 195 height 28
drag, startPoint x: 241, startPoint y: 621, endPoint x: 206, endPoint y: 497, distance: 129.3
click at [186, 420] on div "Scott Lab Courtyard" at bounding box center [163, 408] width 195 height 28
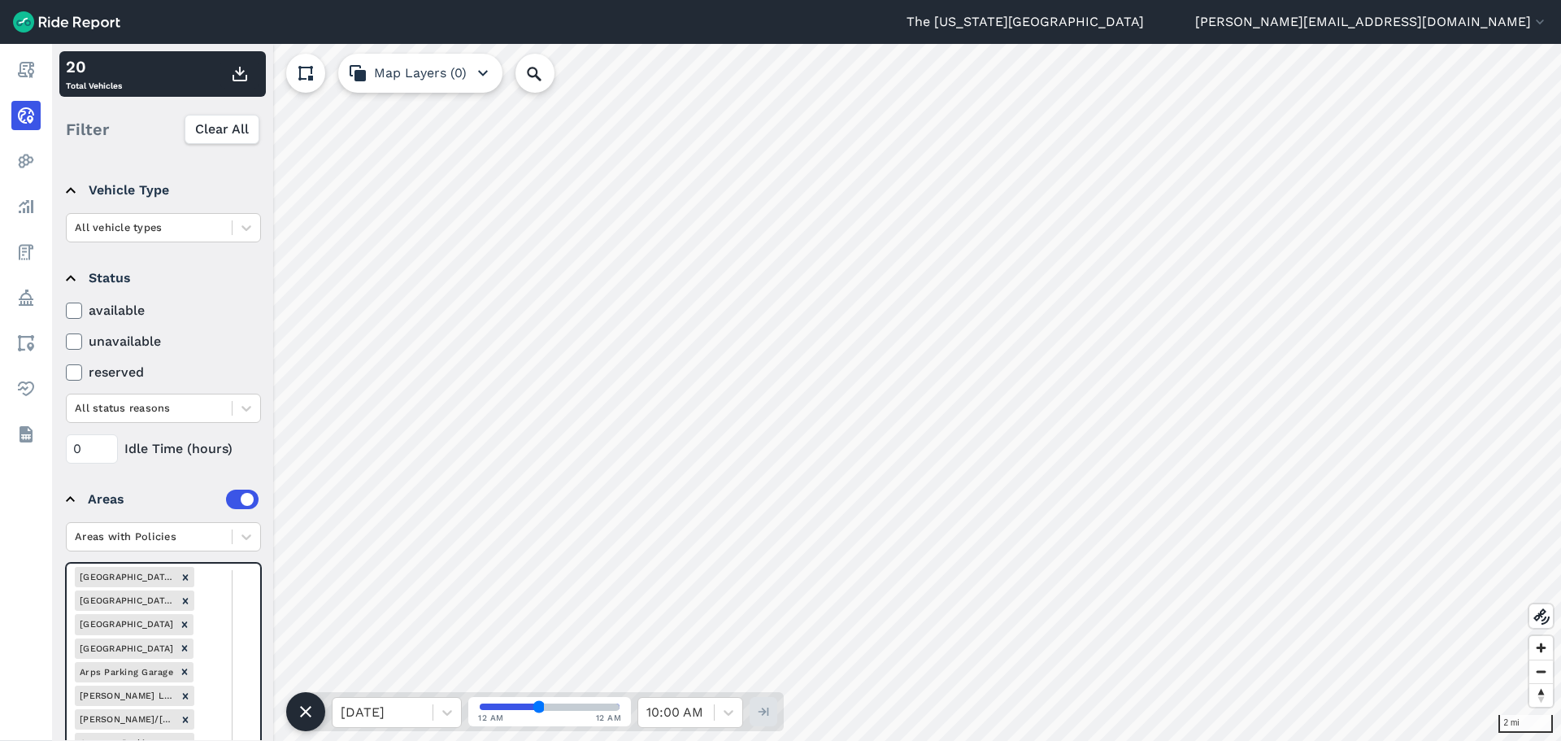
click at [192, 436] on div "The Oval - revised 01/2025" at bounding box center [163, 437] width 195 height 28
click at [185, 469] on div "Tuttle Parking Garage" at bounding box center [163, 465] width 195 height 28
drag, startPoint x: 242, startPoint y: 642, endPoint x: 229, endPoint y: 573, distance: 70.3
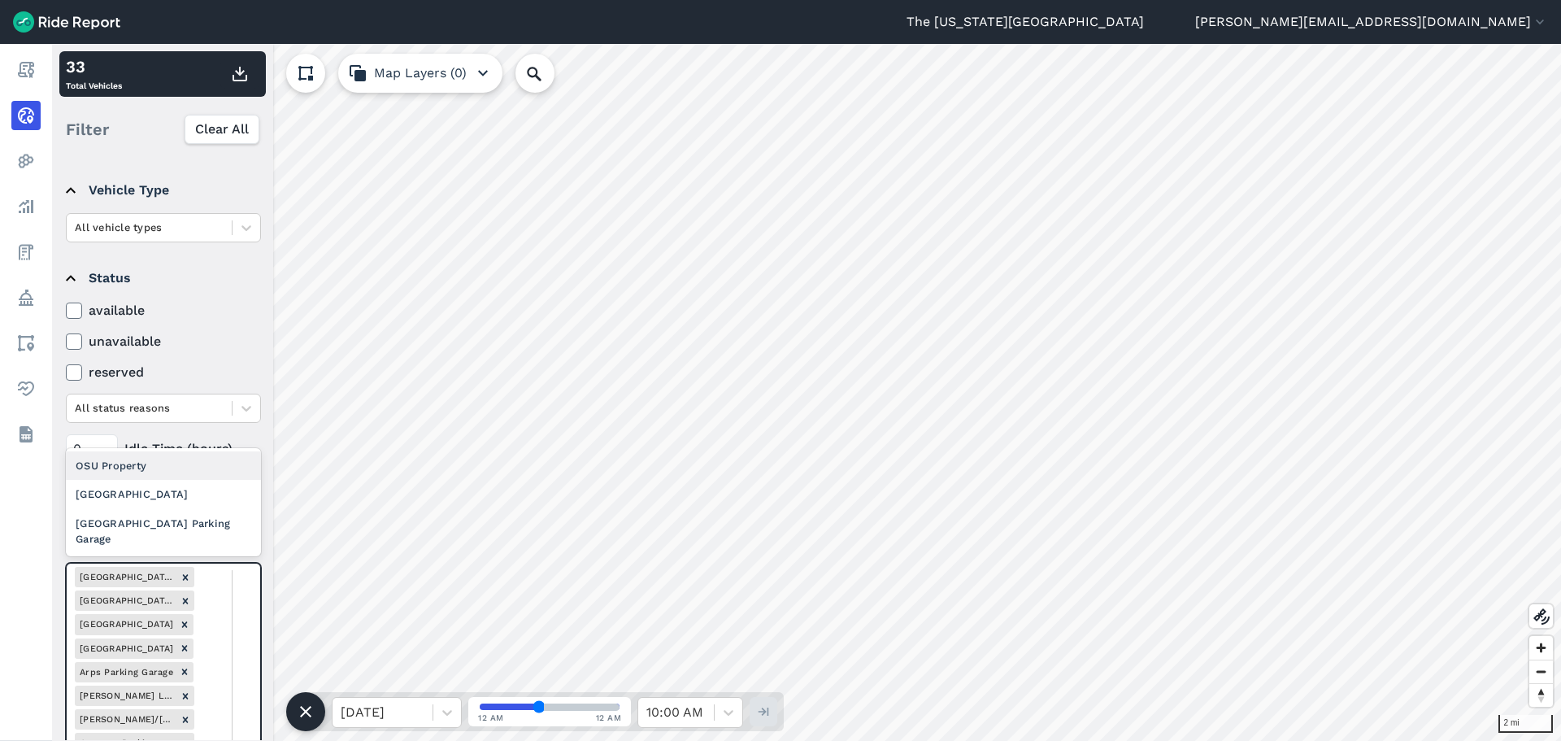
click at [193, 494] on div "West Lane Parking Garage" at bounding box center [163, 494] width 195 height 28
click at [169, 530] on div "Wexner Medical Center Parking Garage" at bounding box center [163, 531] width 195 height 44
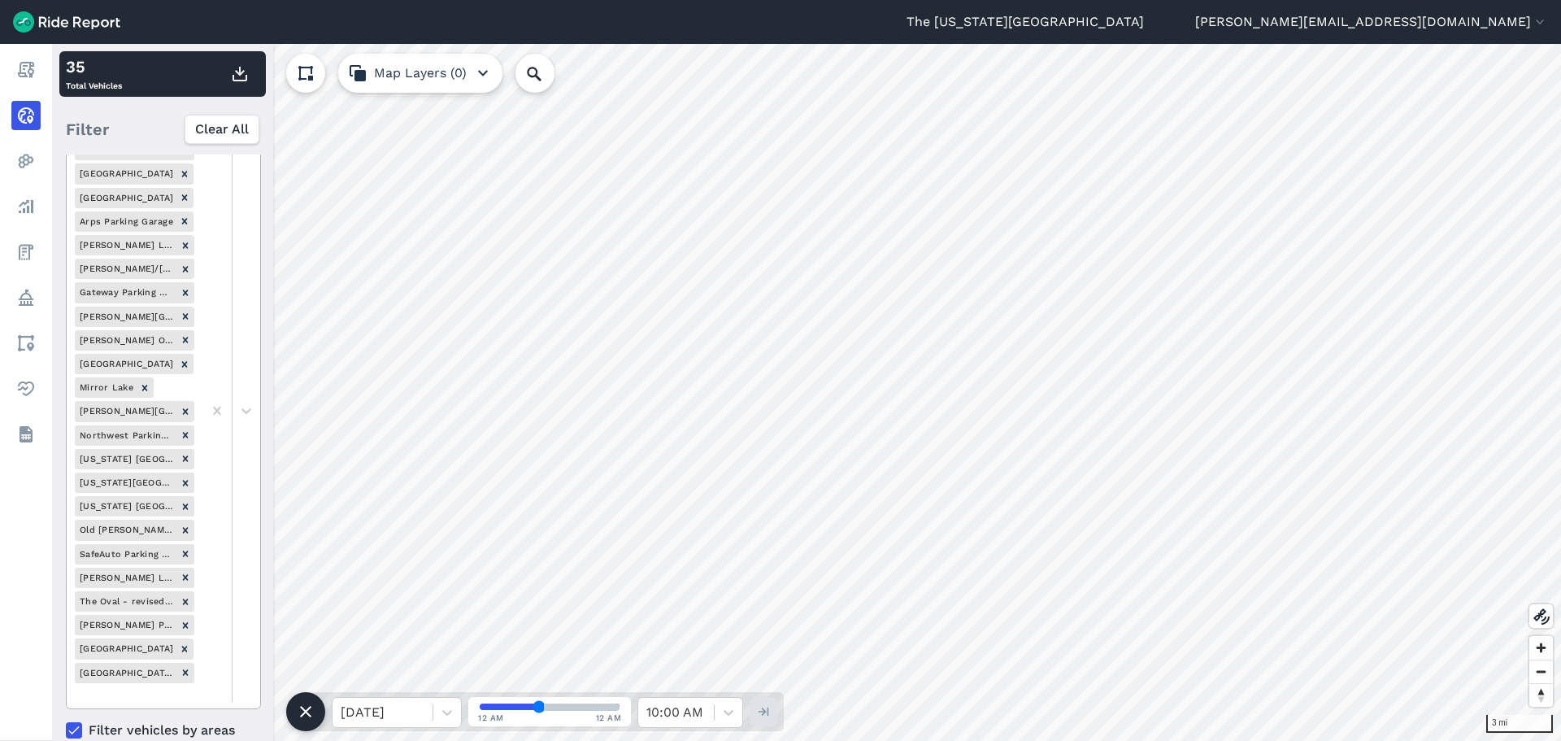
scroll to position [579, 0]
